Goal: Task Accomplishment & Management: Use online tool/utility

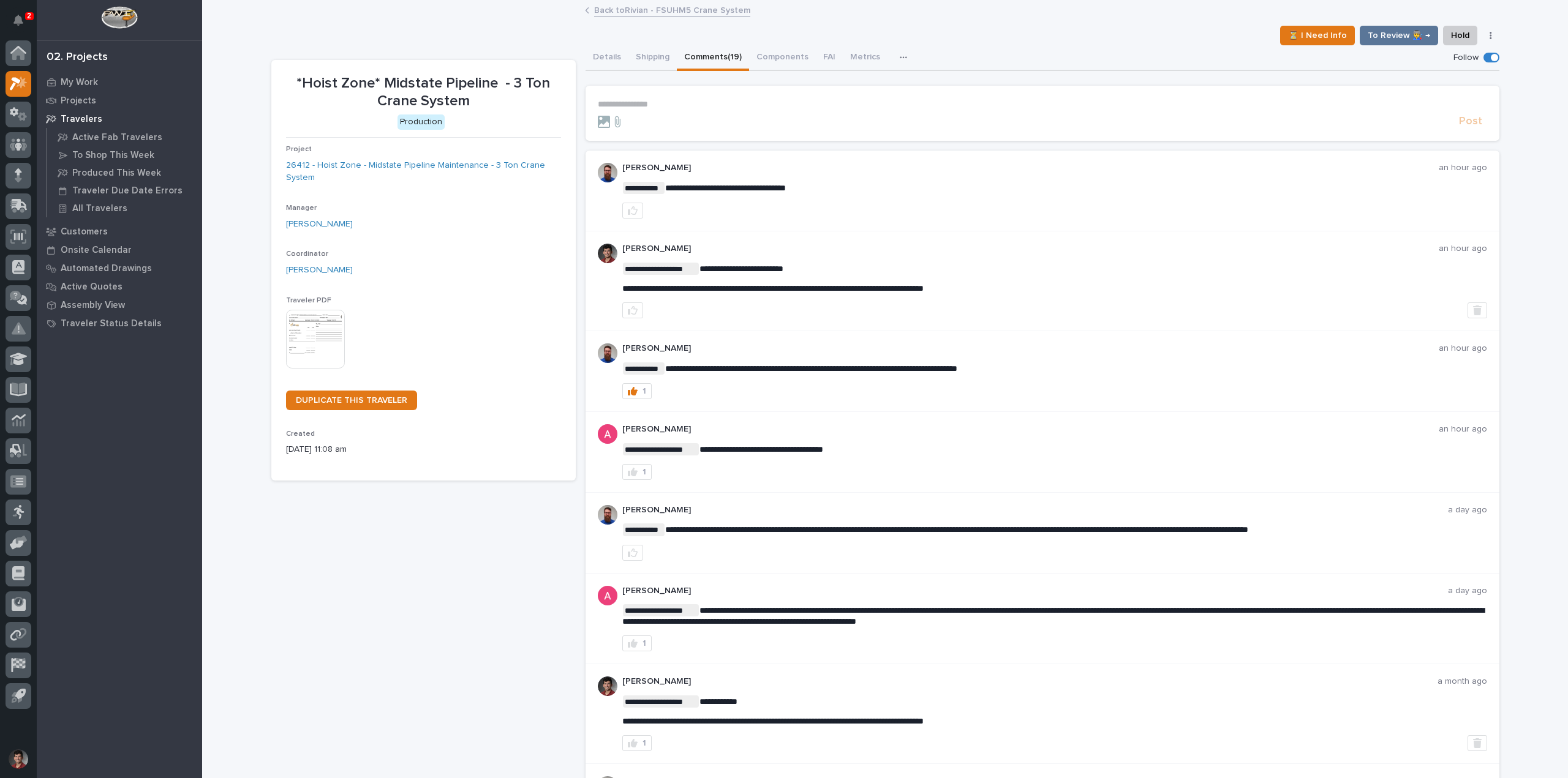
drag, startPoint x: 19, startPoint y: 18, endPoint x: 35, endPoint y: 24, distance: 17.1
click at [19, 18] on icon "Notifications" at bounding box center [18, 20] width 10 height 11
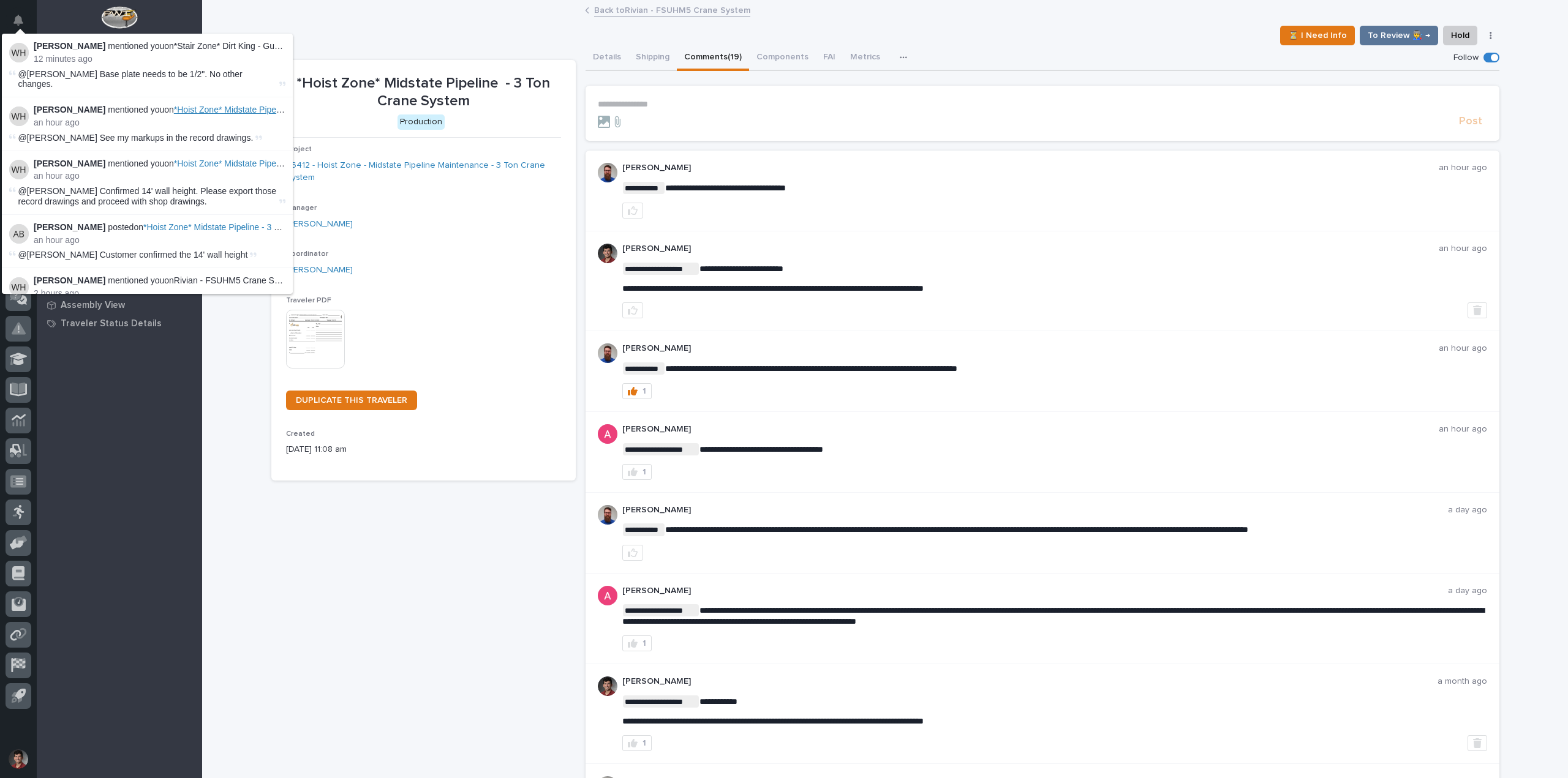
click at [250, 105] on span "*Hoist Zone* Midstate Pipeline - 3 Ton Crane System" at bounding box center [274, 109] width 201 height 10
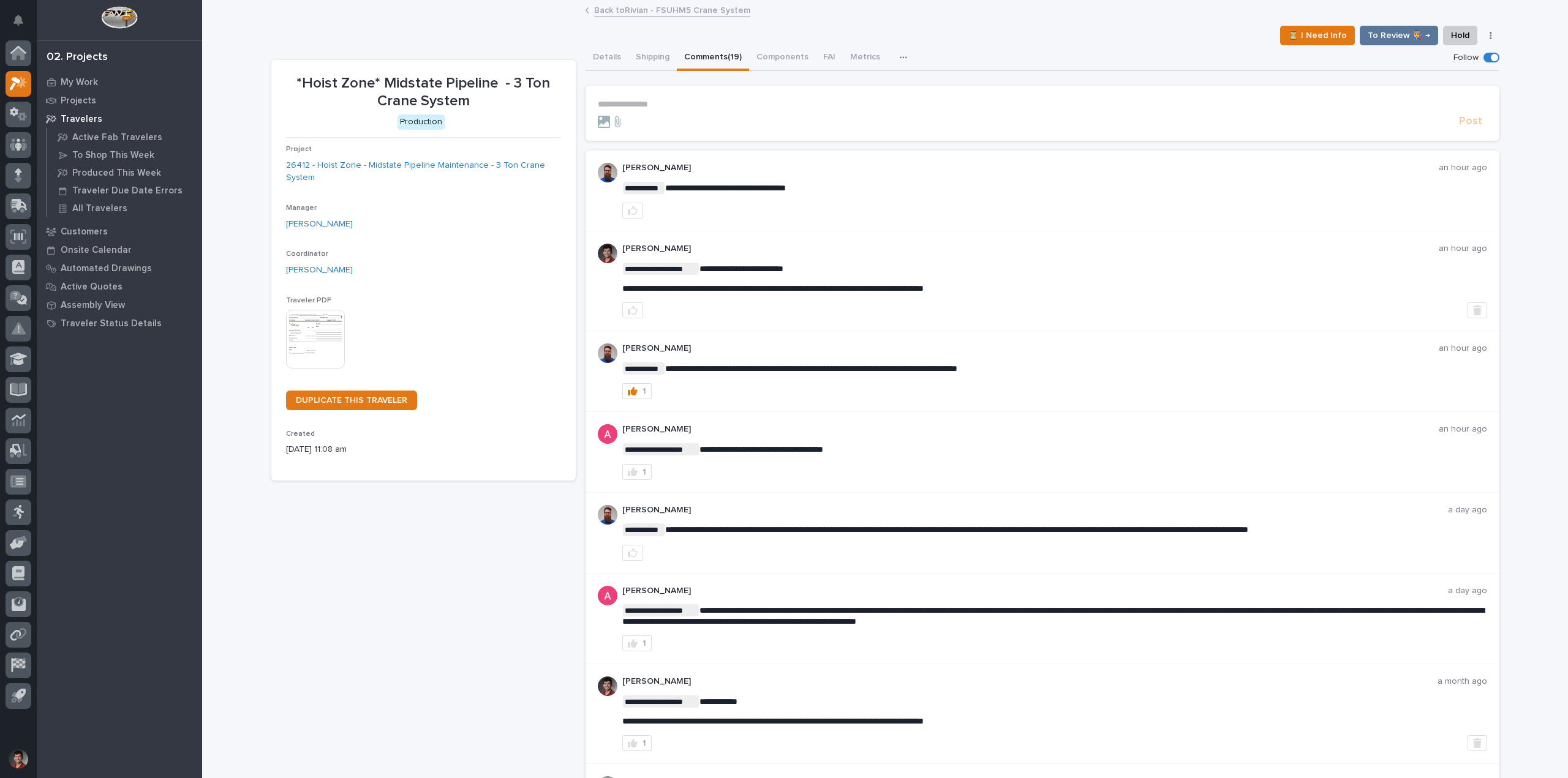
click at [654, 102] on p "**********" at bounding box center [1042, 105] width 889 height 10
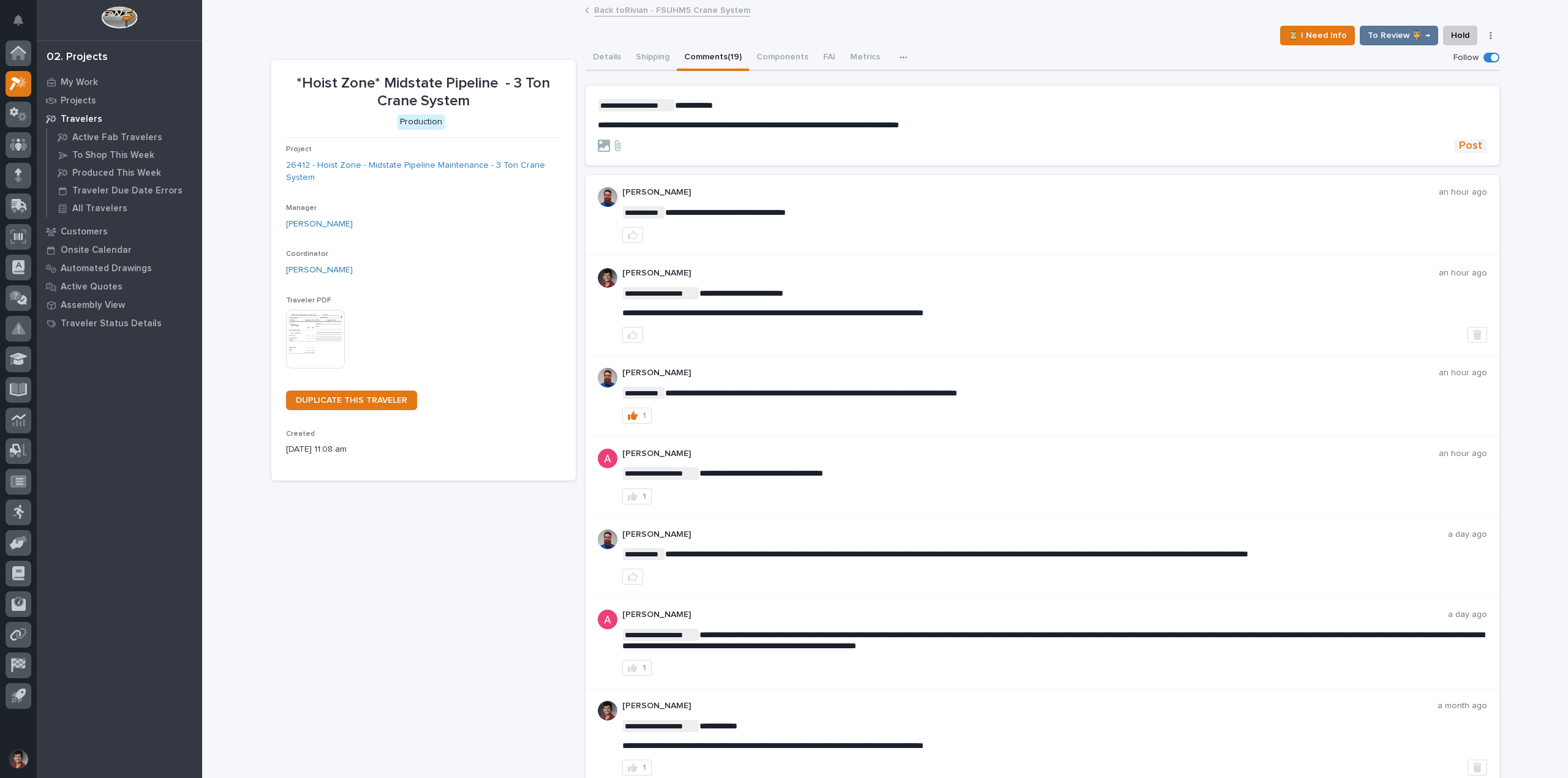
click at [1477, 142] on button "Post" at bounding box center [1470, 146] width 33 height 14
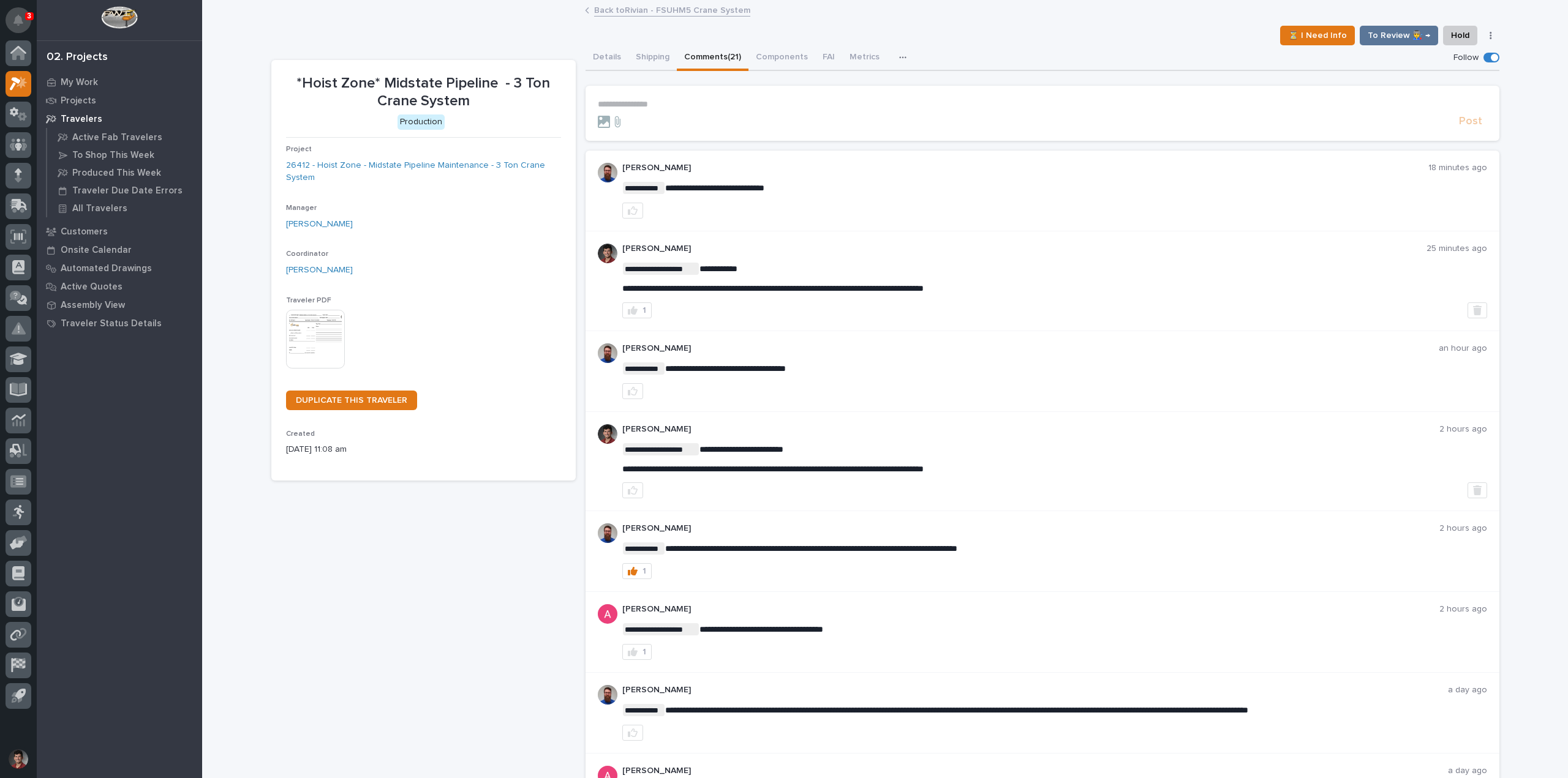
click at [22, 19] on icon "Notifications" at bounding box center [18, 20] width 10 height 11
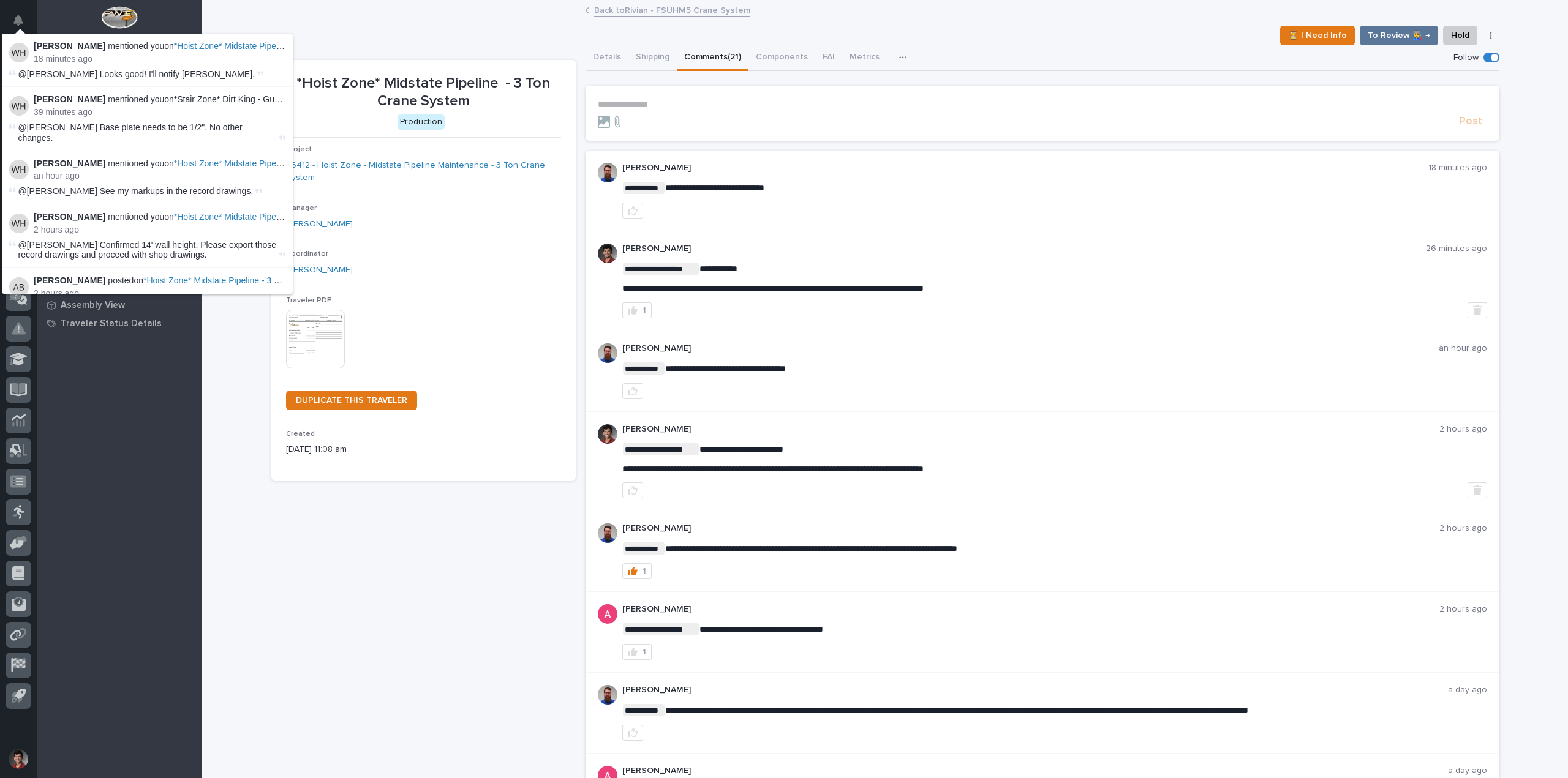
click at [209, 101] on link "*Stair Zone* Dirt King - Guardrail" at bounding box center [236, 99] width 124 height 10
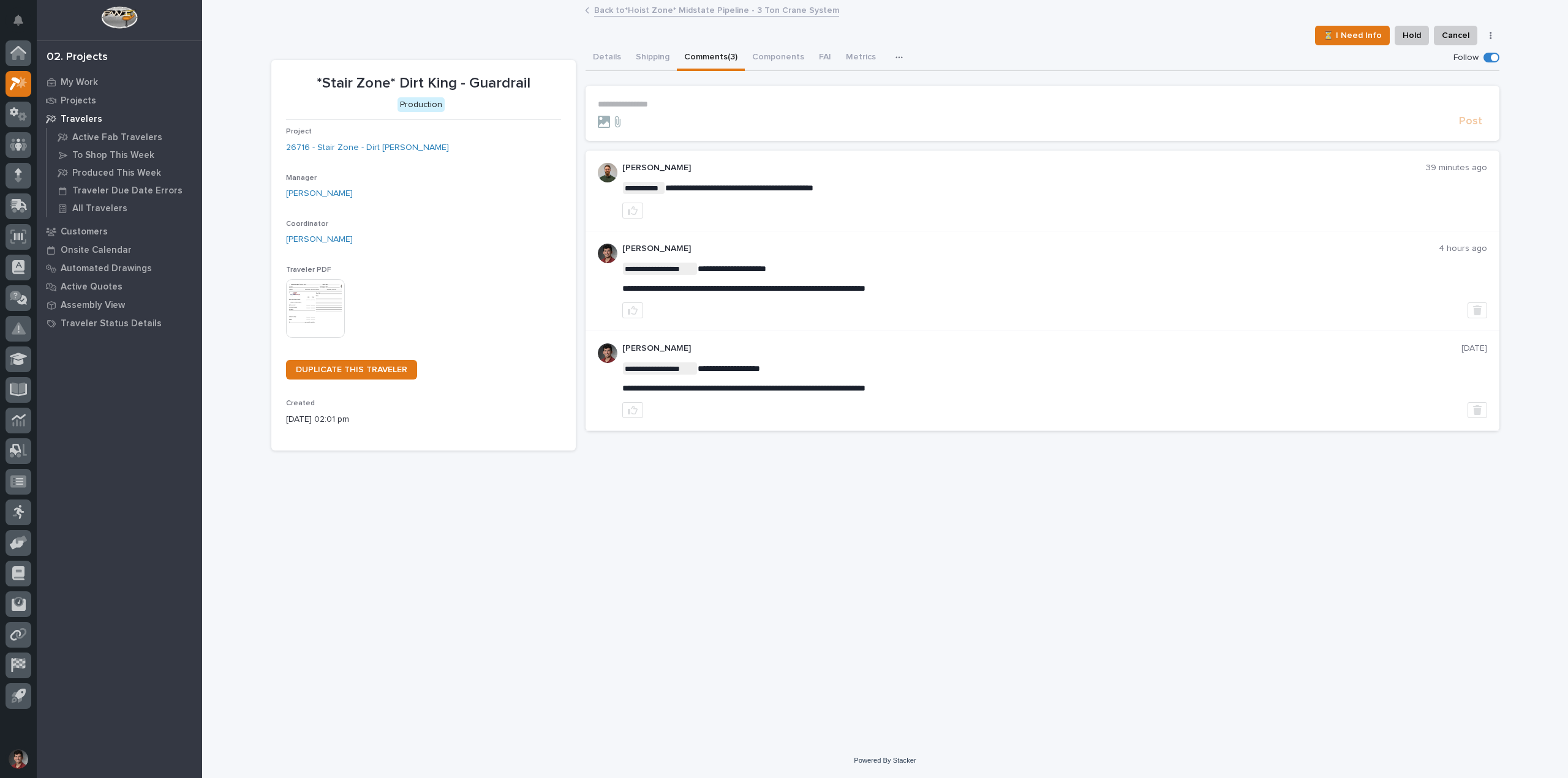
click at [693, 100] on p "**********" at bounding box center [1042, 105] width 889 height 10
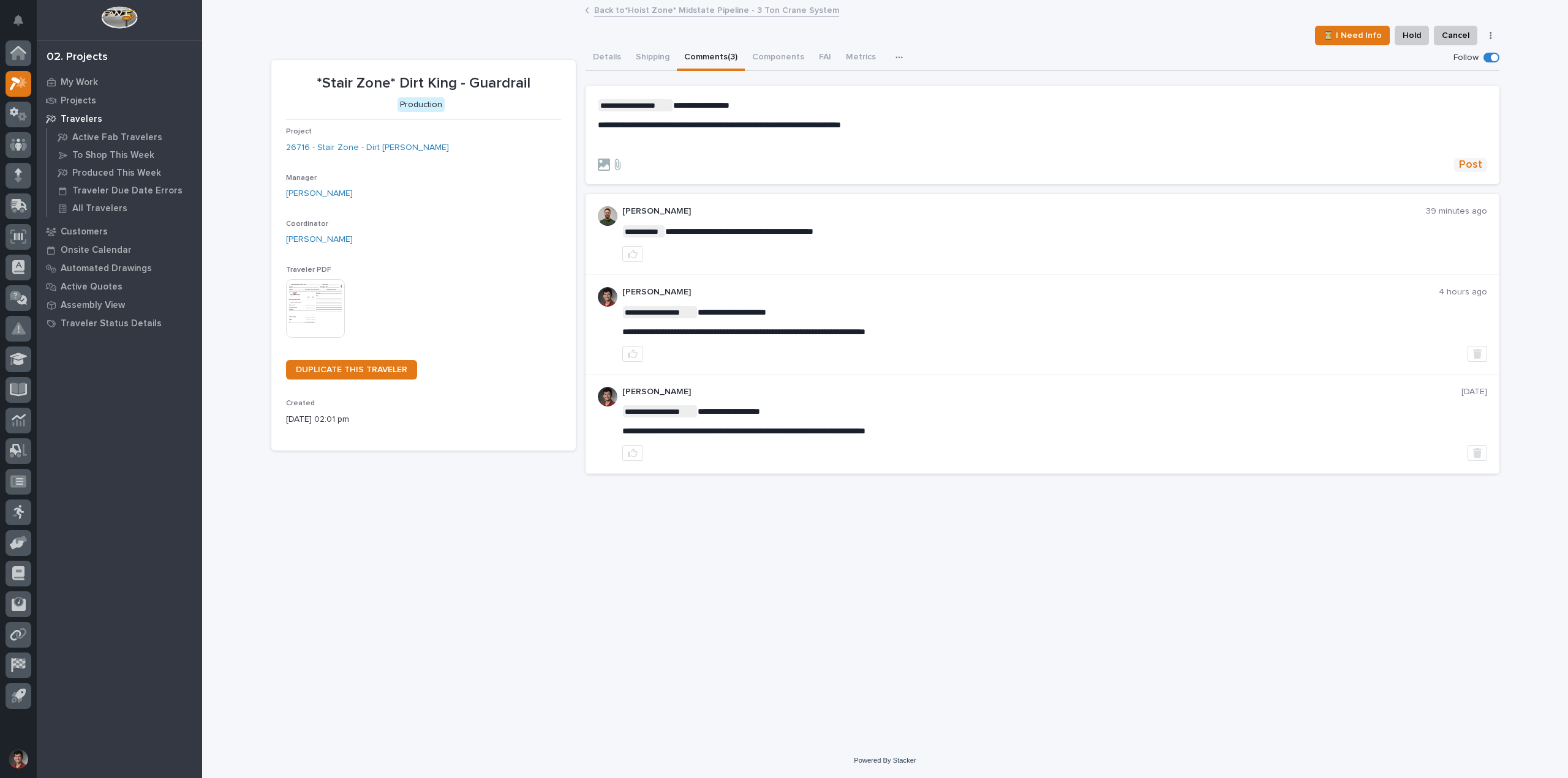
click at [1466, 168] on span "Post" at bounding box center [1470, 165] width 23 height 14
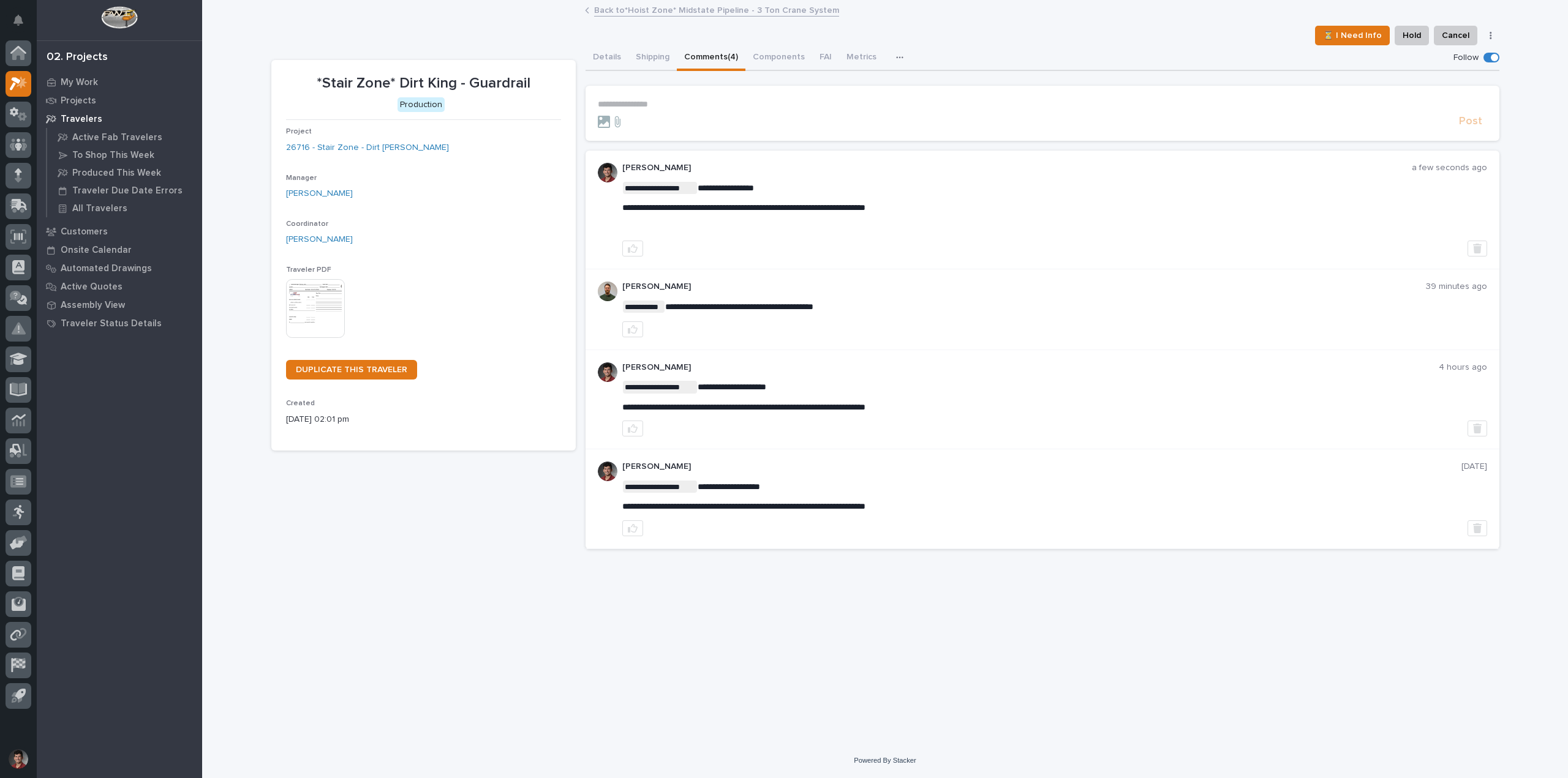
click at [675, 7] on link "Back to *Hoist Zone* Midstate Pipeline - 3 Ton Crane System" at bounding box center [716, 9] width 245 height 14
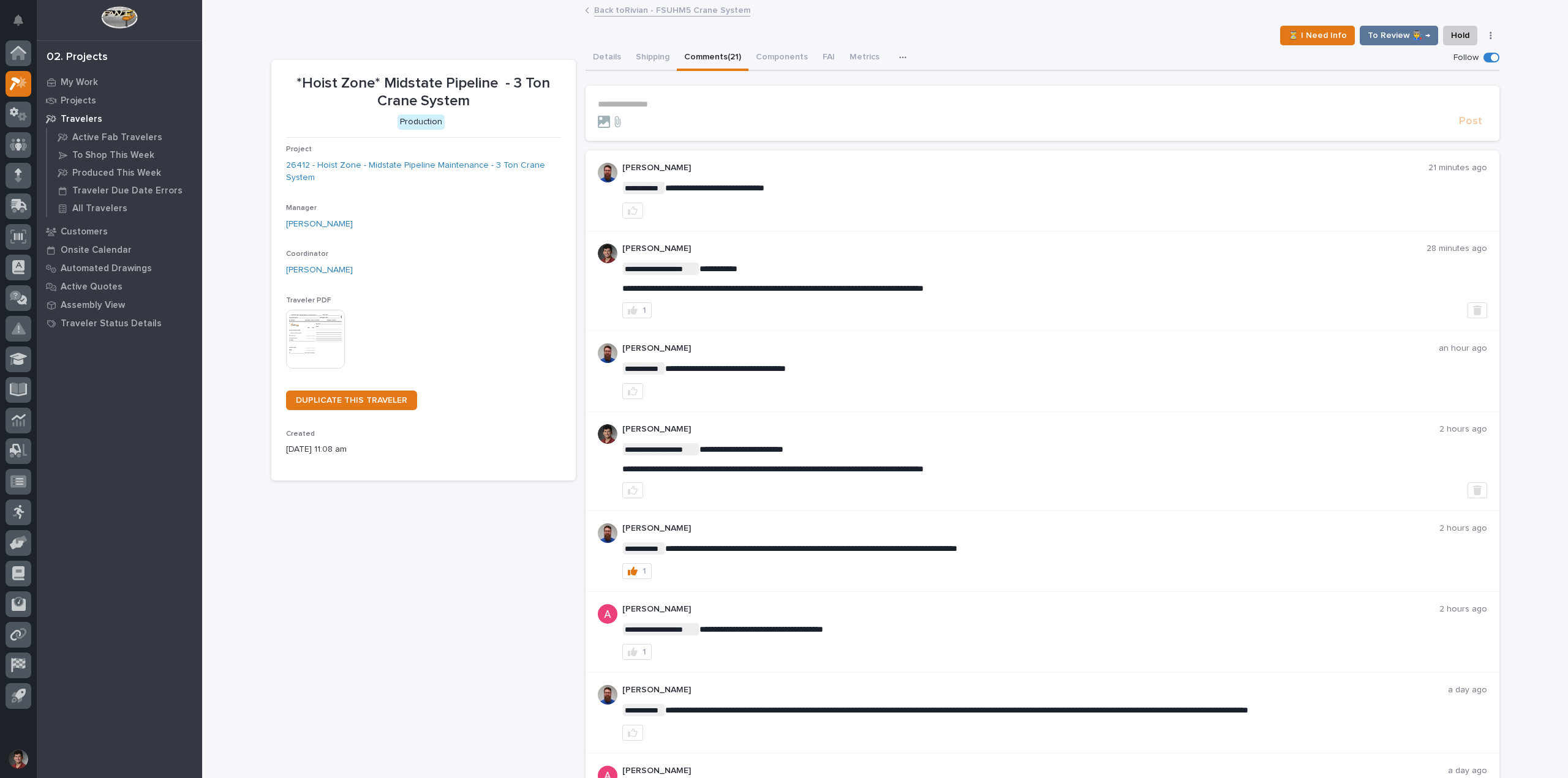
click at [627, 6] on link "Back to Rivian - FSUHM5 Crane System" at bounding box center [672, 9] width 156 height 14
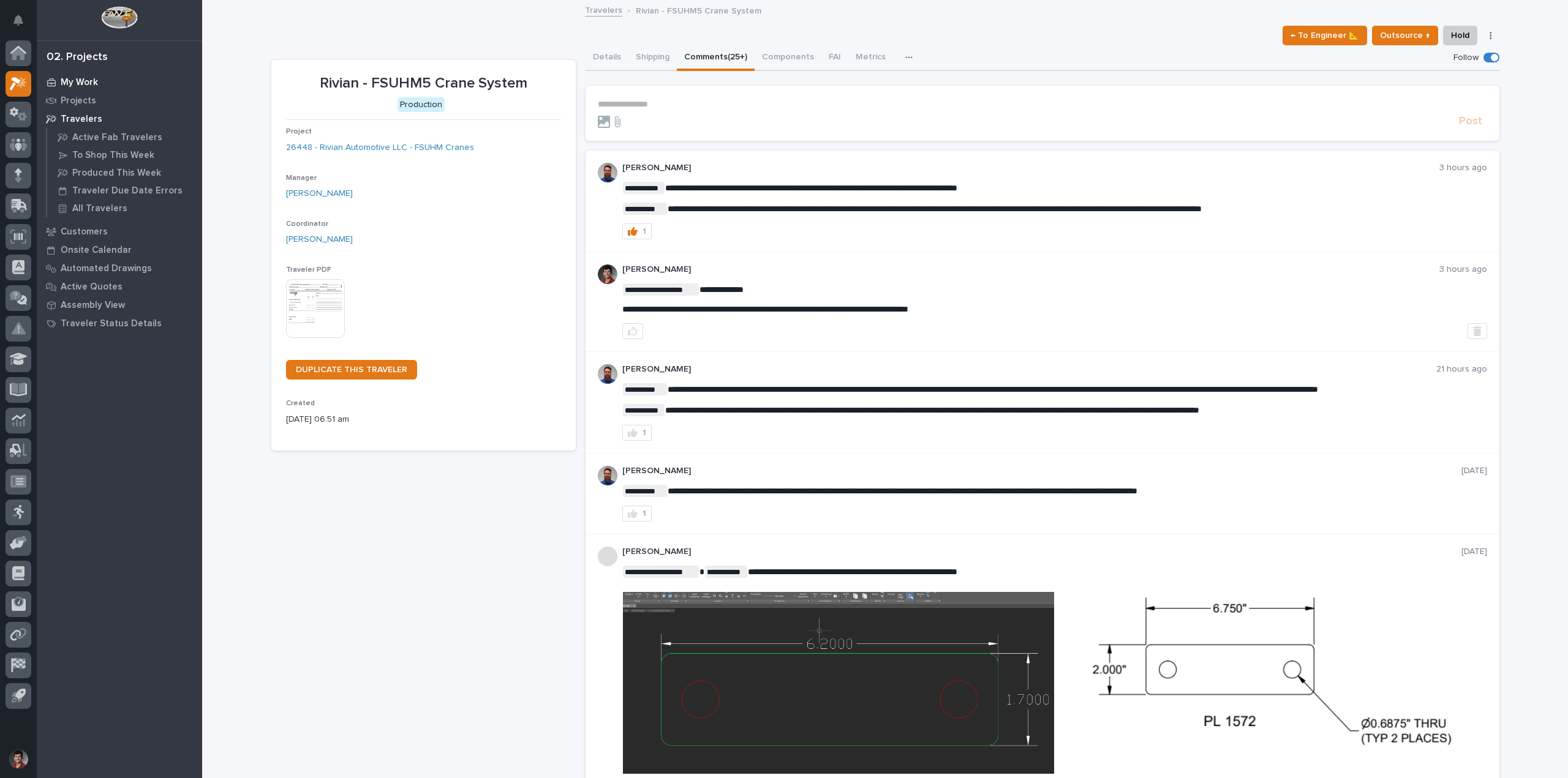
click at [76, 86] on p "My Work" at bounding box center [79, 82] width 37 height 11
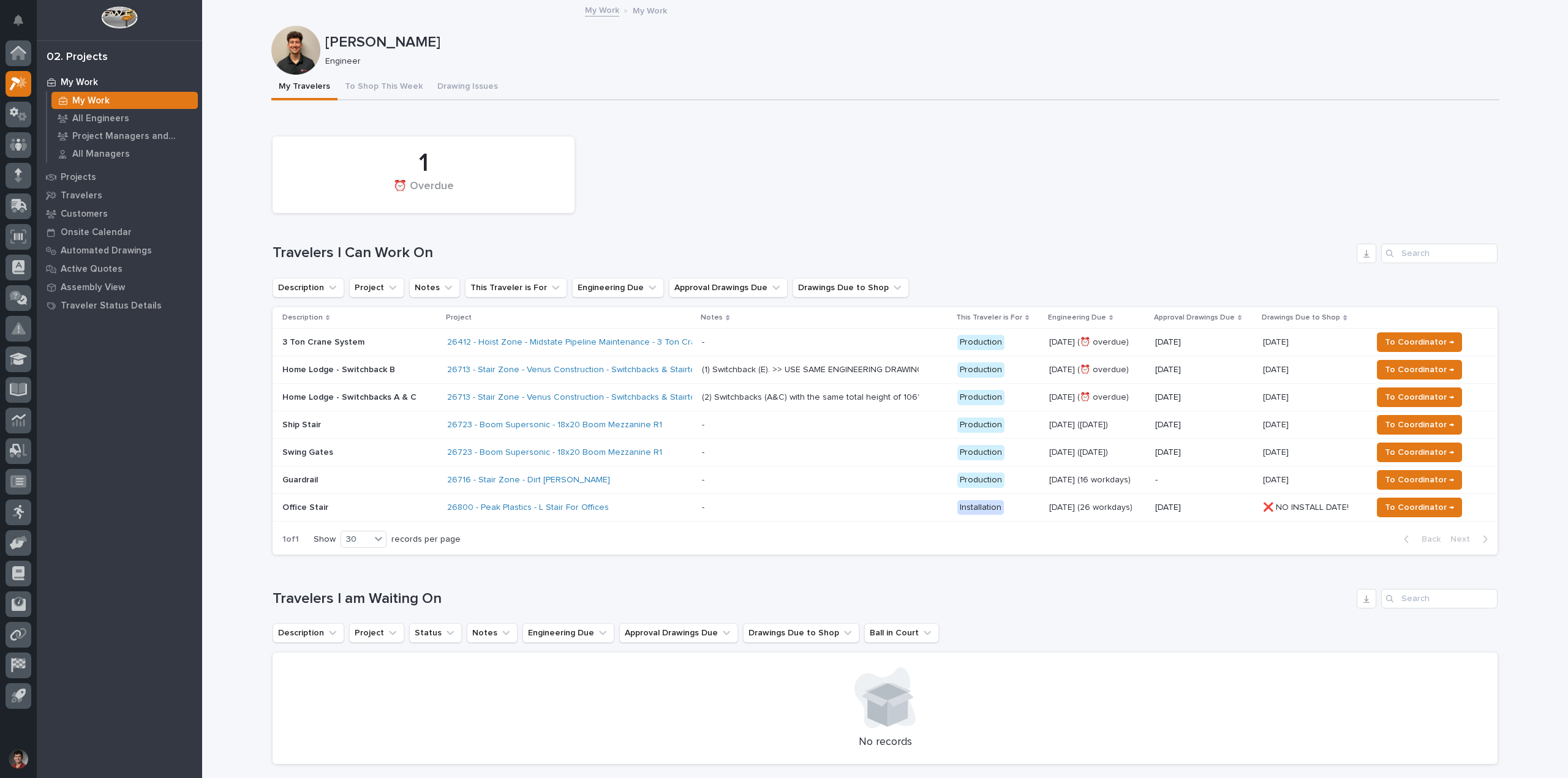
click at [825, 369] on div "(1) Switchback (E). >> USE SAME ENGINEERING DRAWINGS AS JOB#26427 << with only …" at bounding box center [808, 370] width 214 height 10
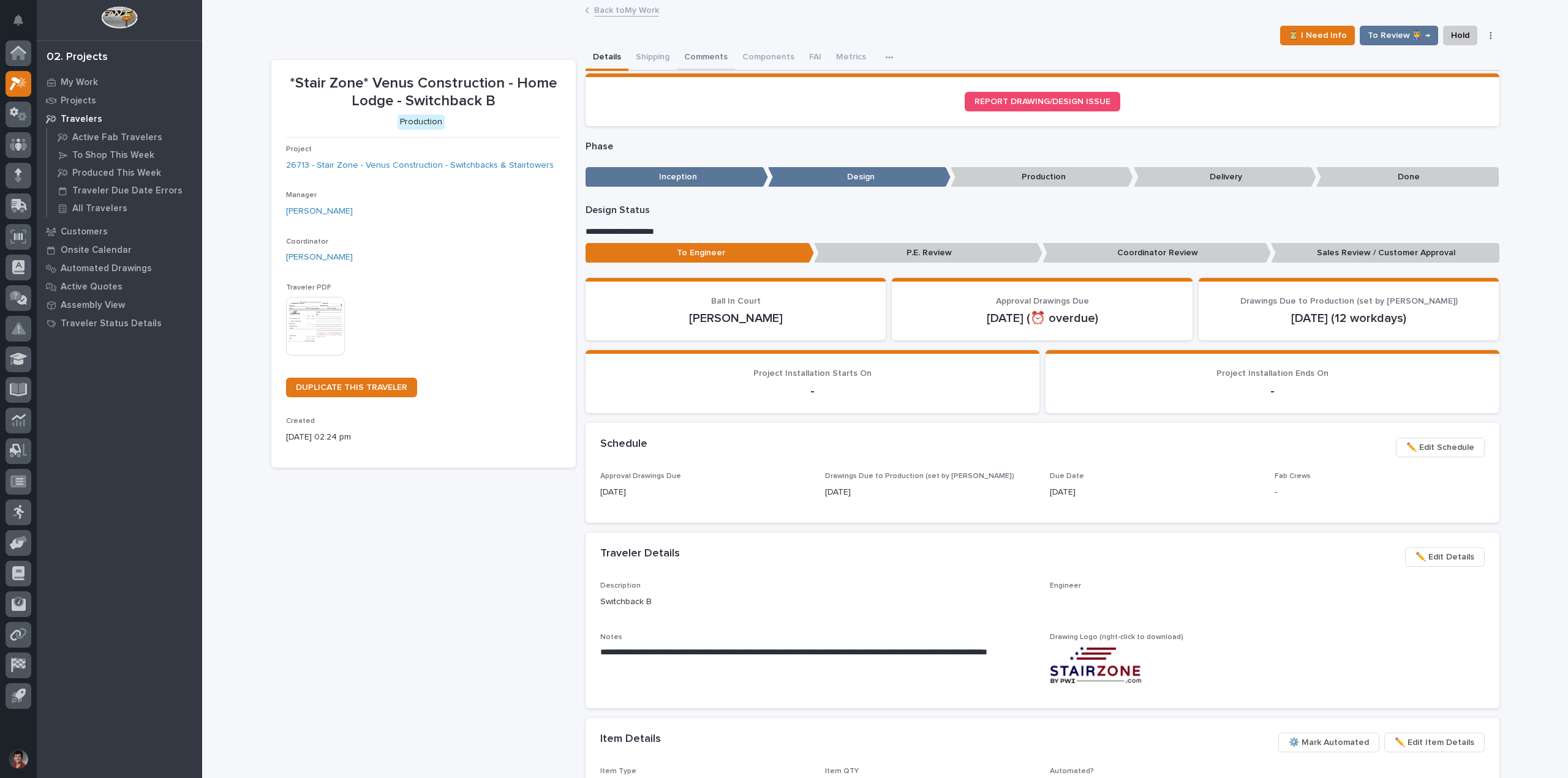
click at [685, 57] on button "Comments" at bounding box center [706, 58] width 58 height 25
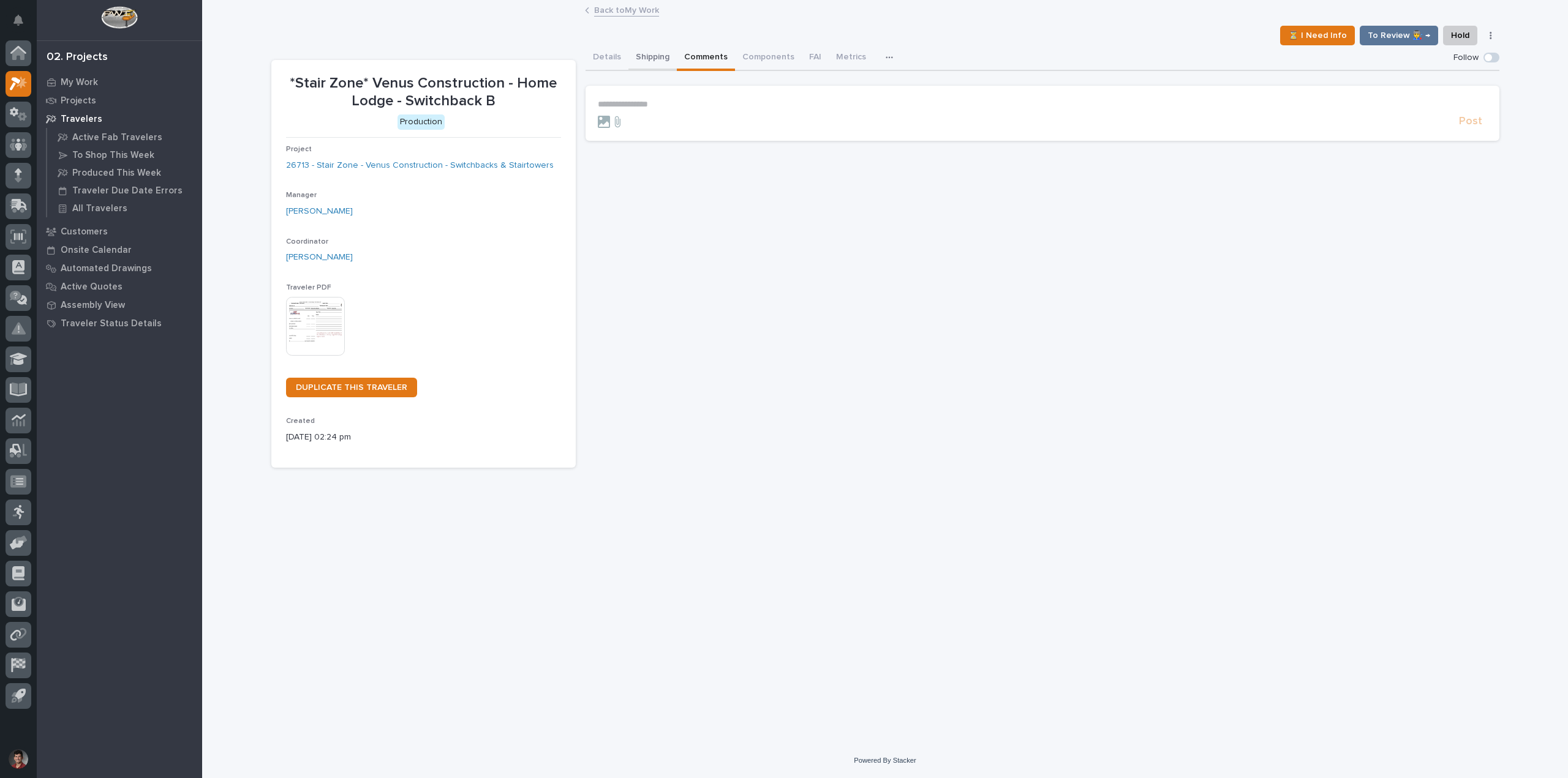
click at [651, 52] on button "Shipping" at bounding box center [652, 58] width 49 height 25
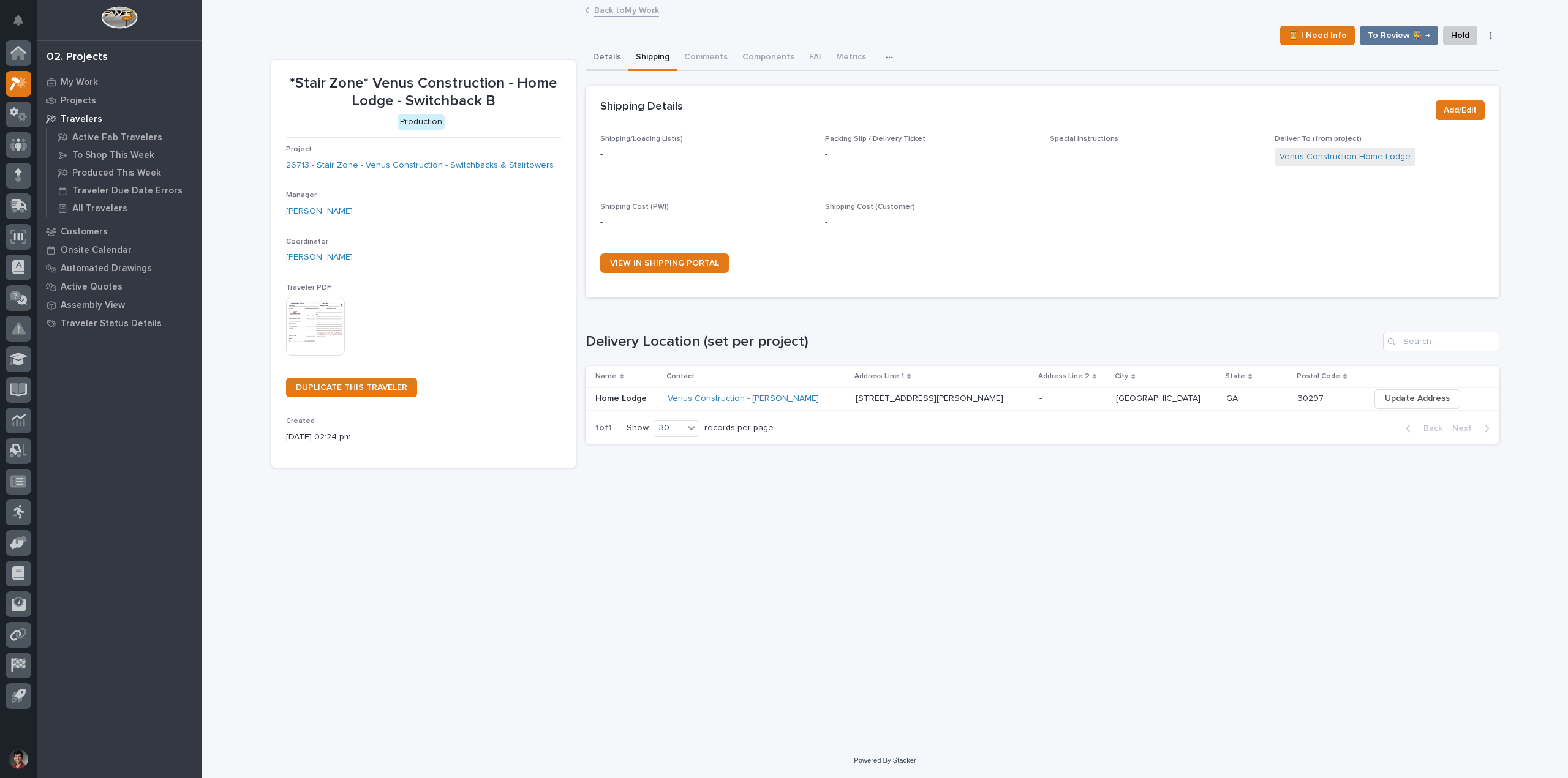
click at [612, 57] on button "Details" at bounding box center [607, 58] width 43 height 25
